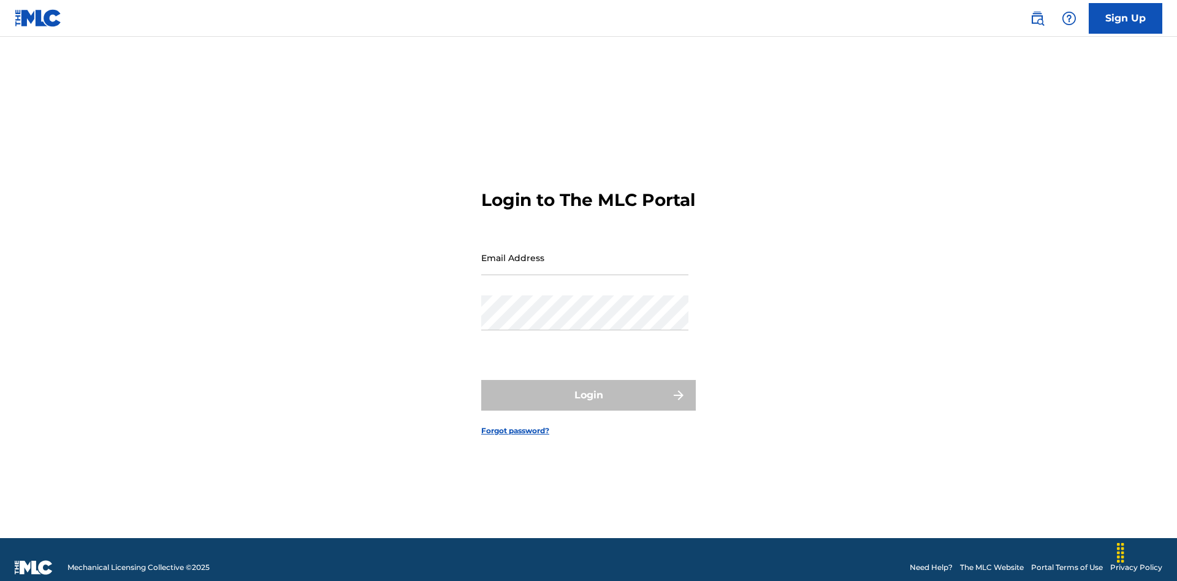
scroll to position [16, 0]
click at [585, 252] on input "Email Address" at bounding box center [584, 257] width 207 height 35
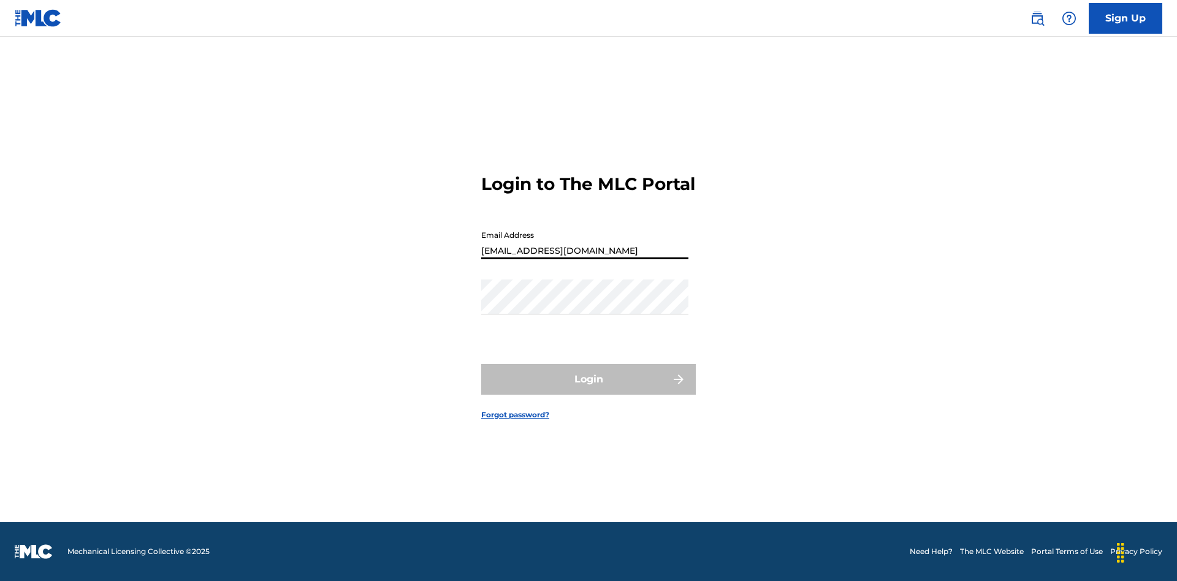
type input "Duke.McTesterson@gmail.com"
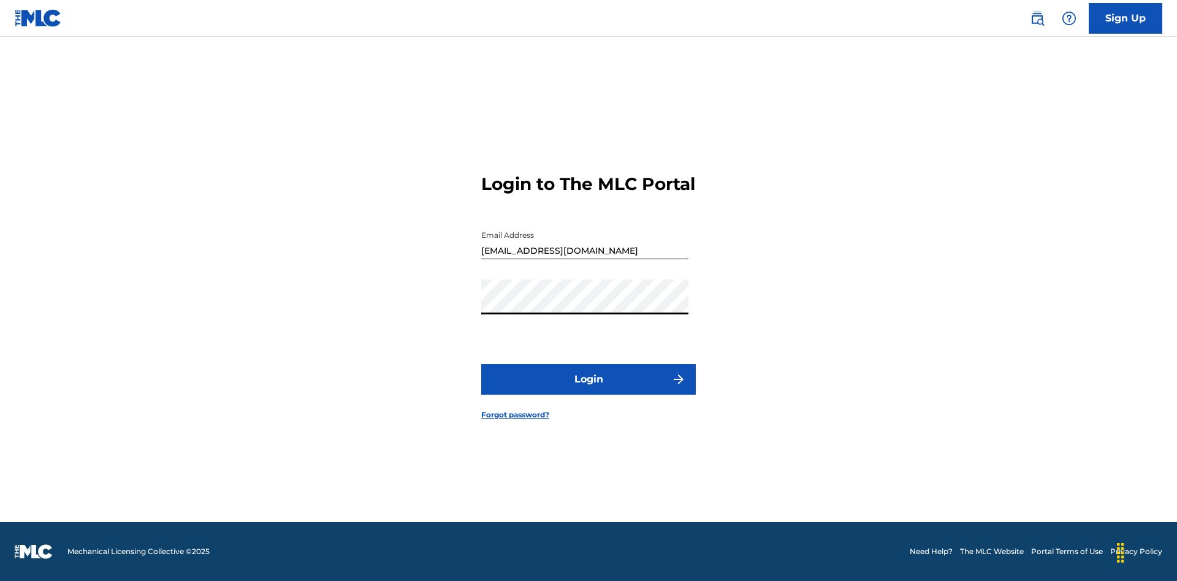
click at [588, 390] on button "Login" at bounding box center [588, 379] width 215 height 31
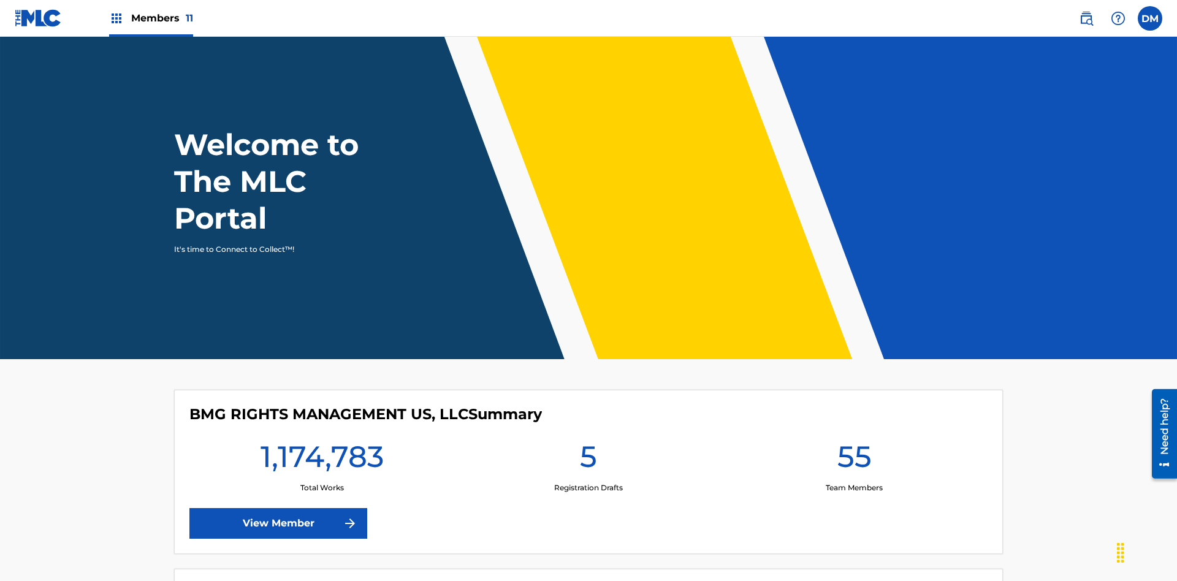
click at [151, 18] on span "Members 11" at bounding box center [162, 18] width 62 height 14
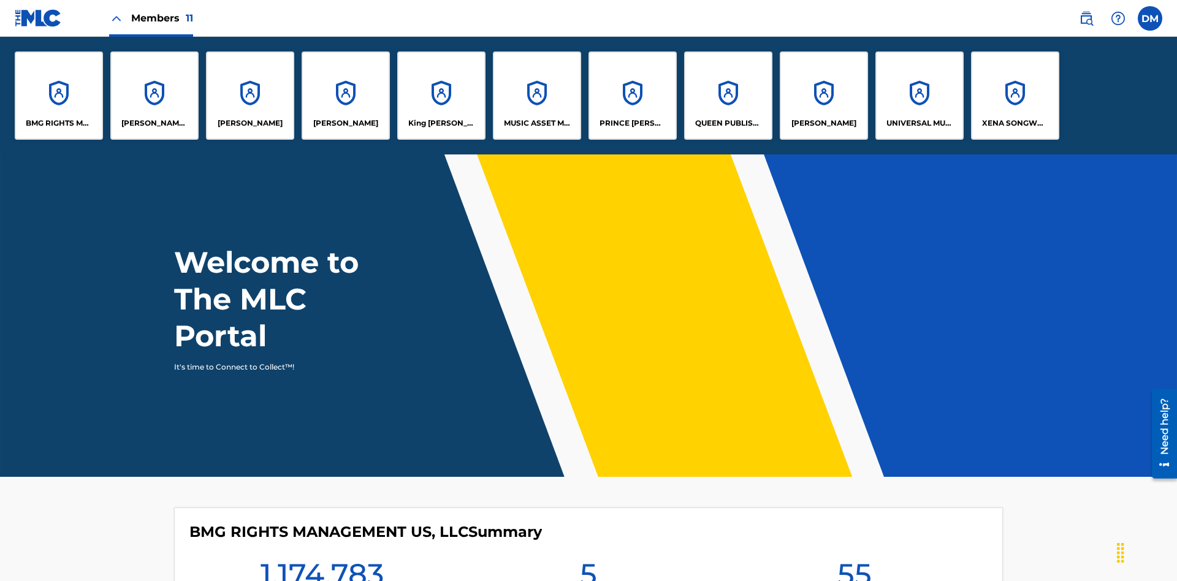
click at [919, 123] on p "UNIVERSAL MUSIC PUB GROUP" at bounding box center [919, 123] width 67 height 11
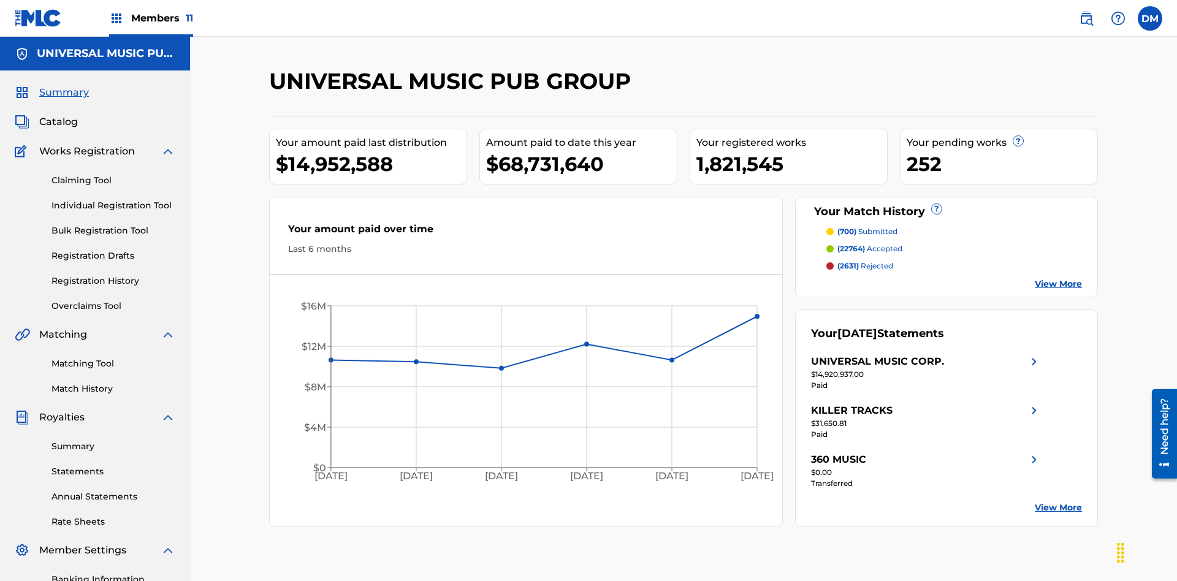
click at [58, 115] on span "Catalog" at bounding box center [58, 122] width 39 height 15
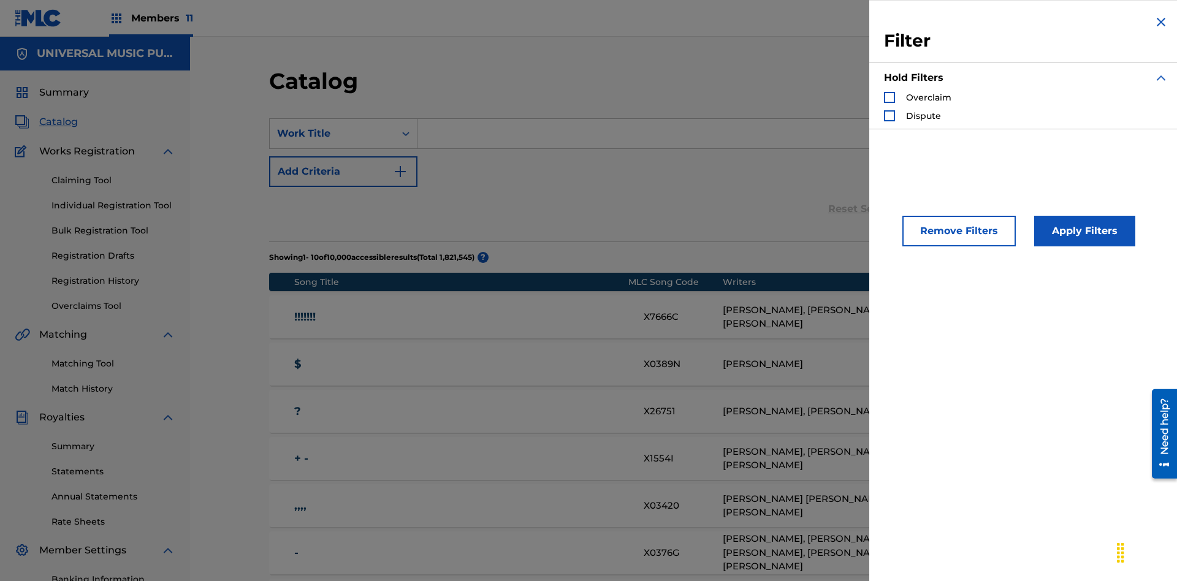
scroll to position [134, 0]
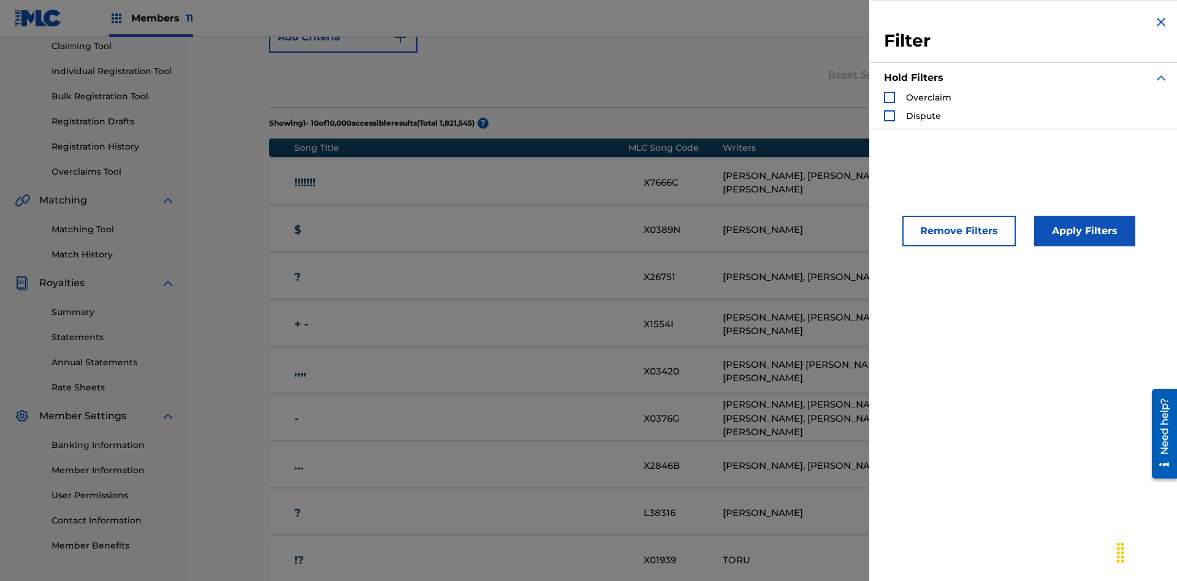
click at [889, 97] on div "Search Form" at bounding box center [889, 97] width 11 height 11
click at [1082, 231] on button "Apply Filters" at bounding box center [1084, 231] width 101 height 31
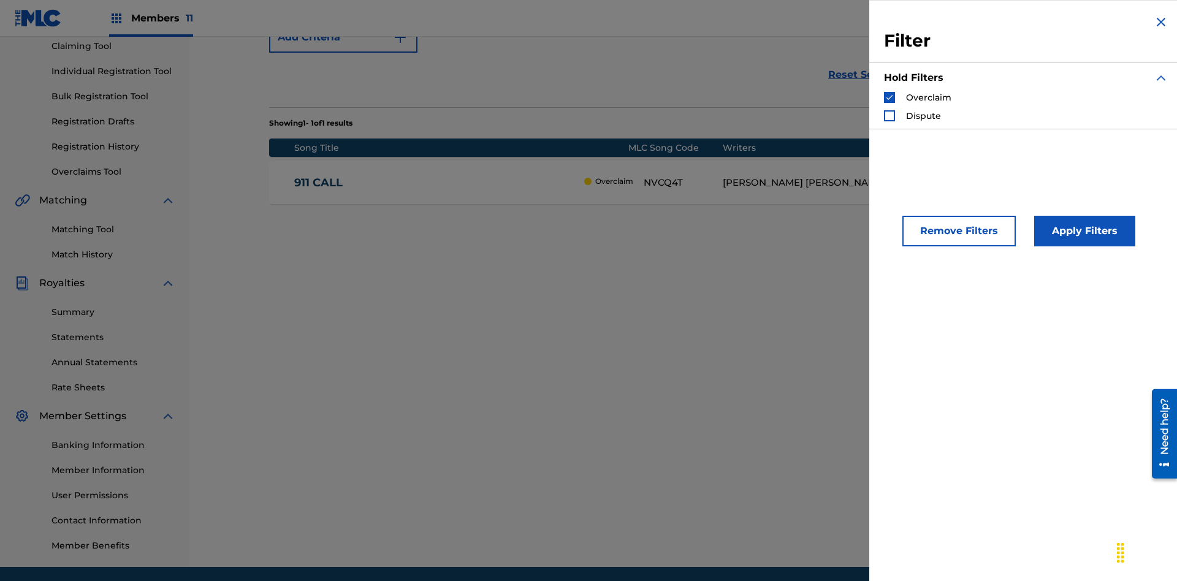
click at [889, 97] on img "Search Form" at bounding box center [889, 97] width 9 height 9
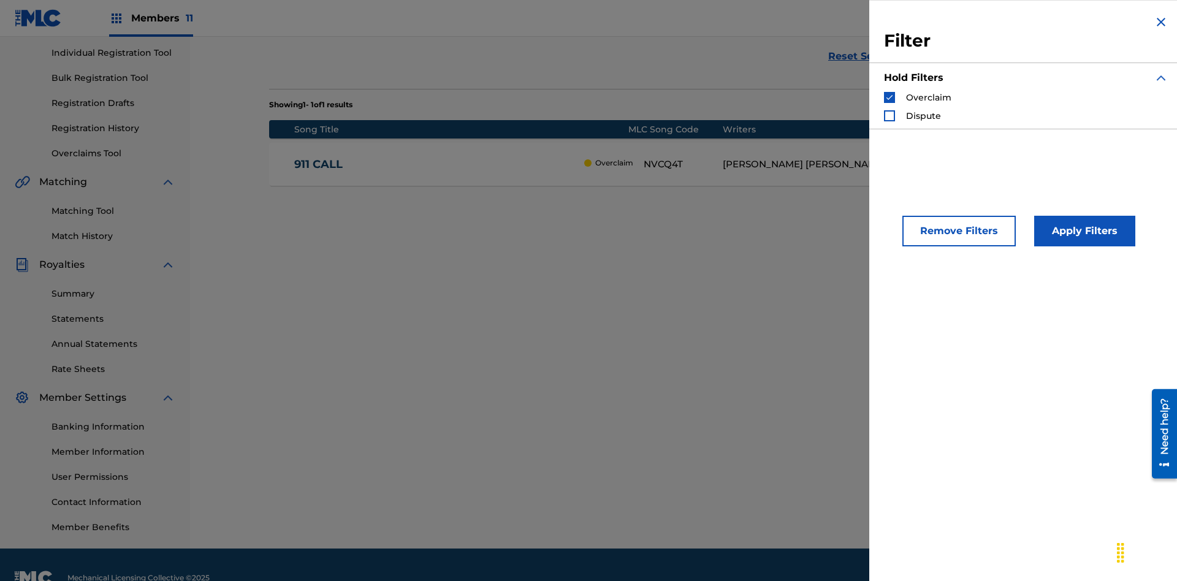
click at [889, 116] on div "Search Form" at bounding box center [889, 115] width 11 height 11
click at [1082, 231] on button "Apply Filters" at bounding box center [1084, 231] width 101 height 31
